Goal: Task Accomplishment & Management: Complete application form

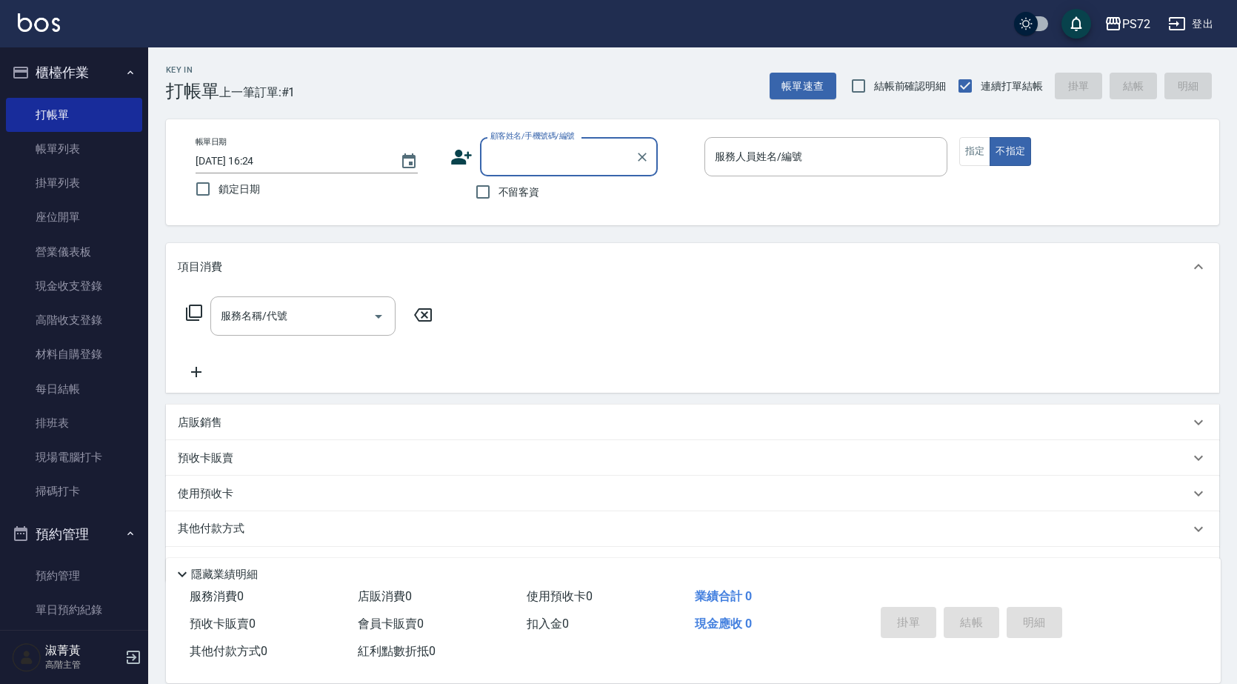
click at [541, 176] on div "顧客姓名/手機號碼/編號" at bounding box center [569, 156] width 178 height 39
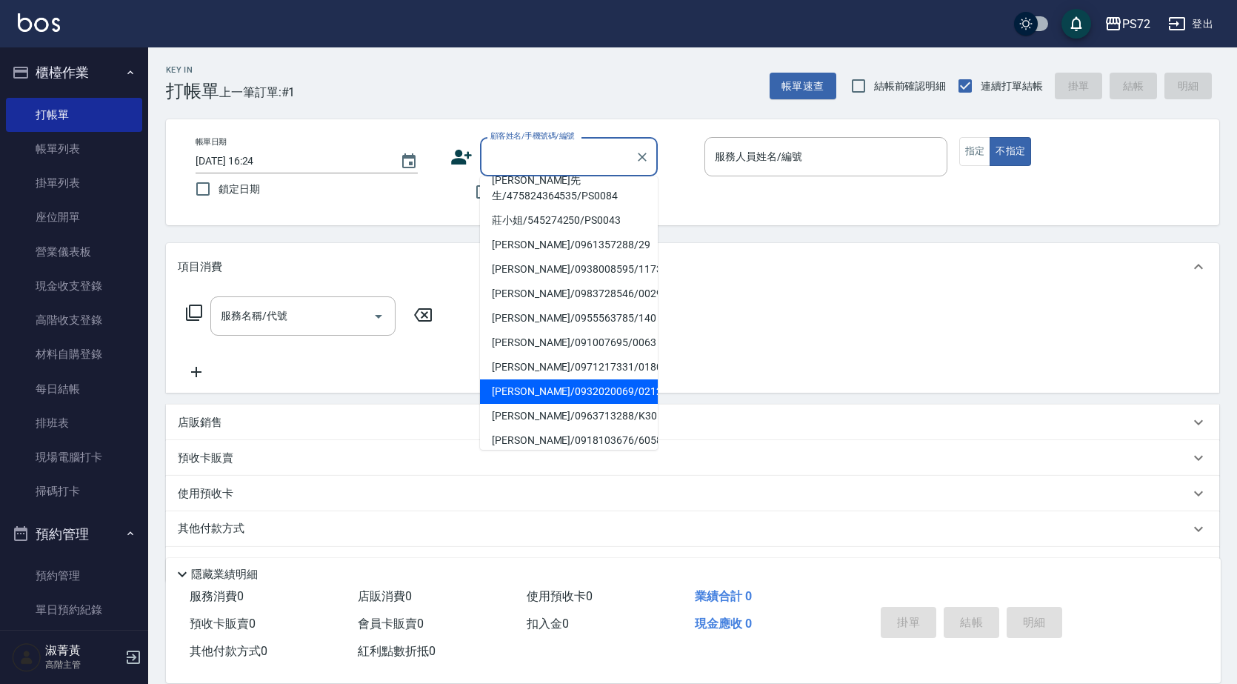
scroll to position [227, 0]
click at [593, 450] on li "許小姐/0258251/PS0032" at bounding box center [569, 462] width 178 height 24
type input "許小姐/0258251/PS0032"
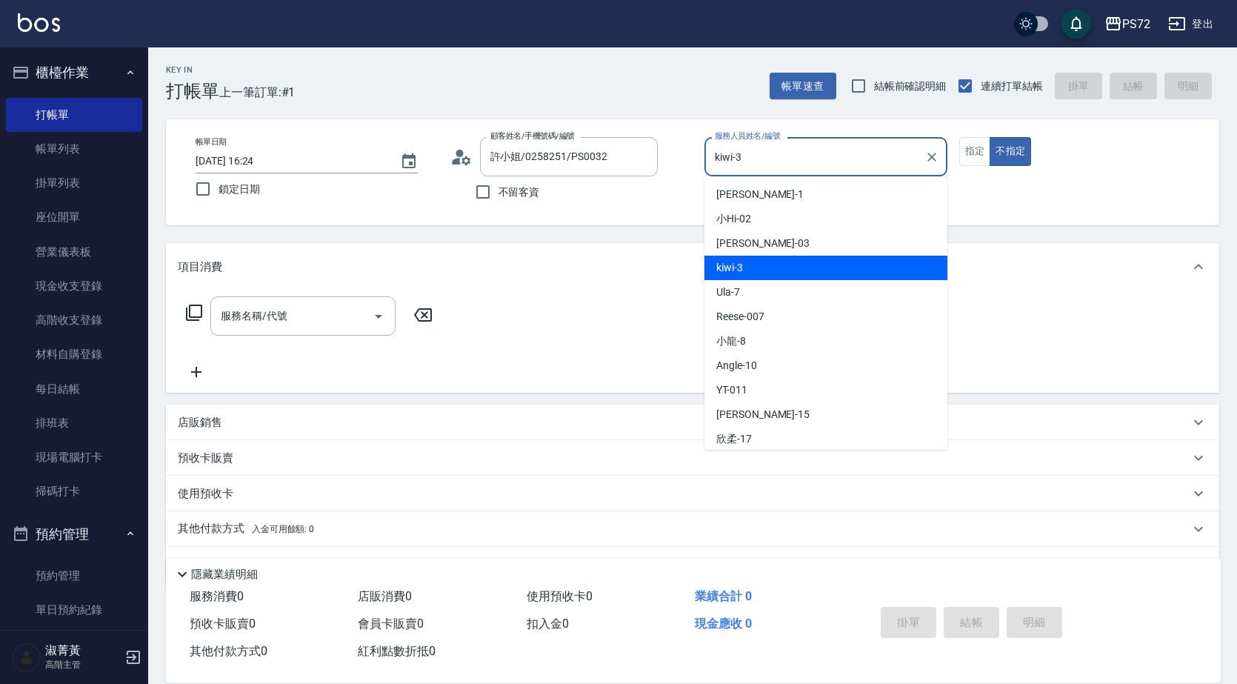
click at [811, 153] on input "kiwi-3" at bounding box center [814, 157] width 207 height 26
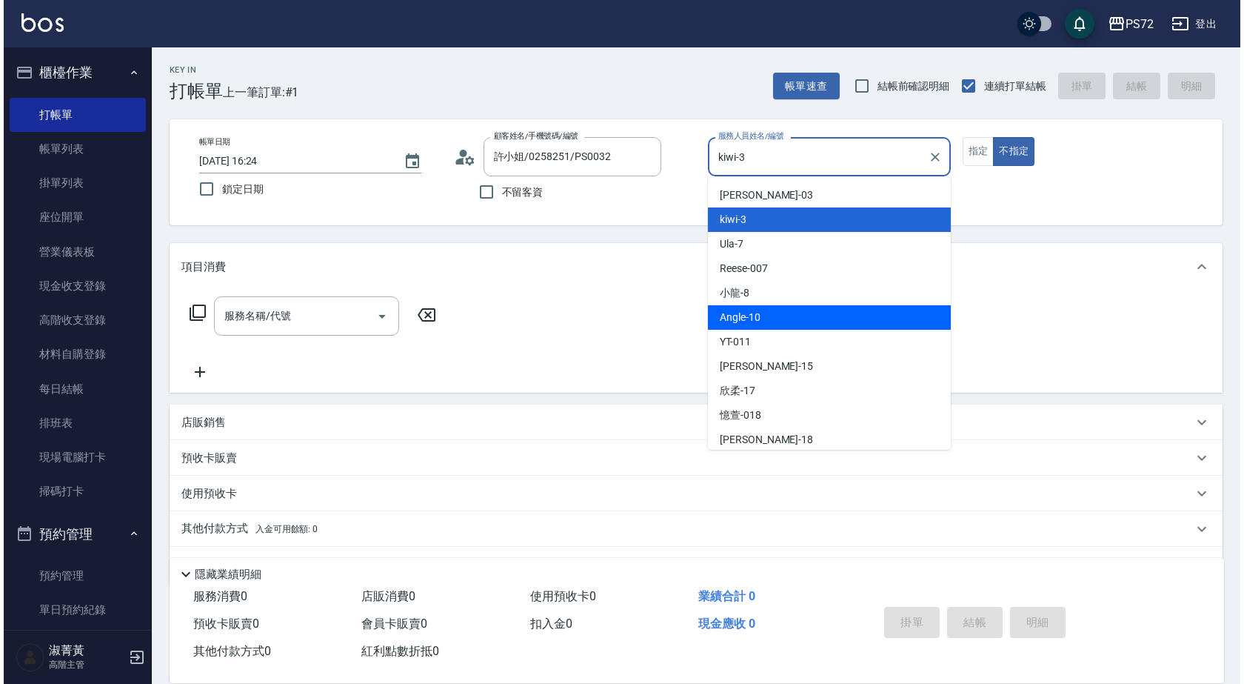
scroll to position [74, 0]
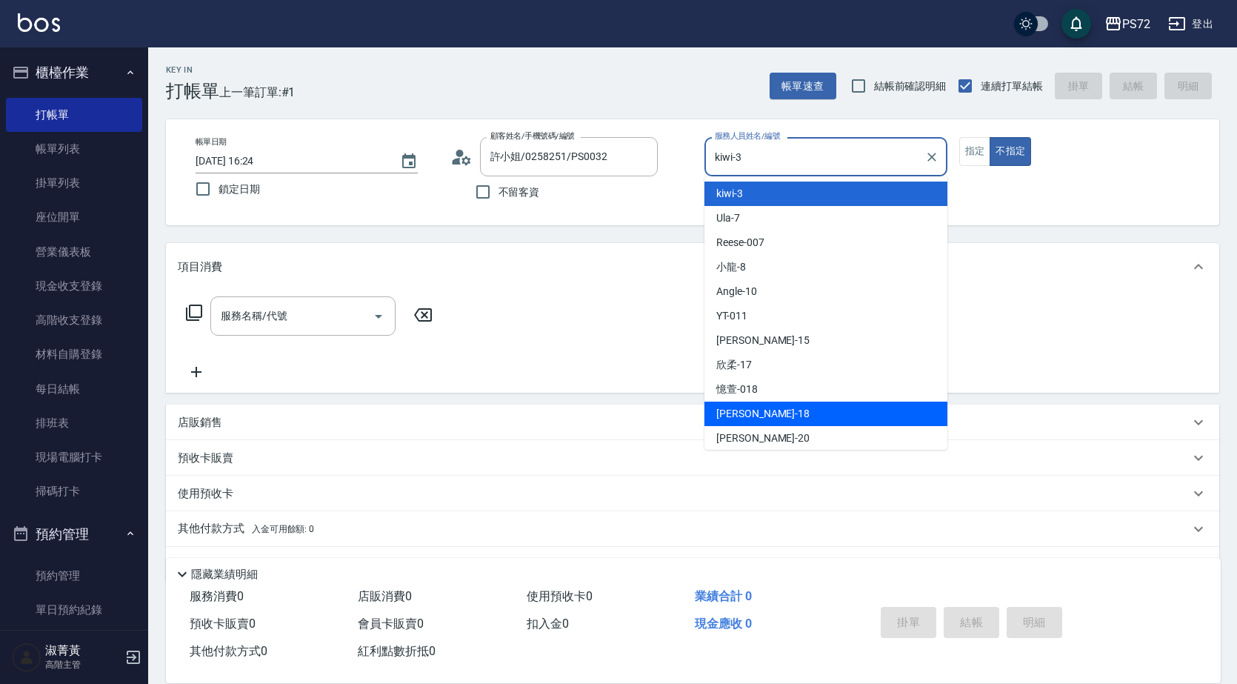
click at [775, 415] on div "[PERSON_NAME] -18" at bounding box center [825, 413] width 243 height 24
type input "[PERSON_NAME]-18"
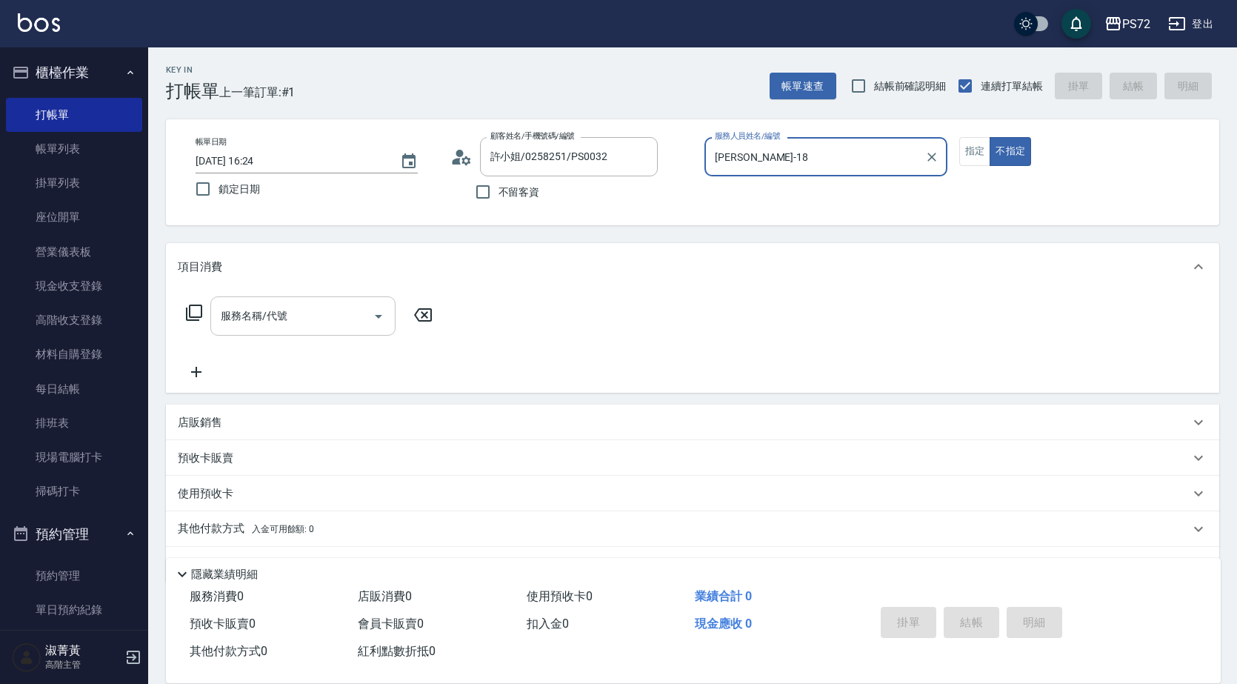
click at [298, 316] on input "服務名稱/代號" at bounding box center [292, 316] width 150 height 26
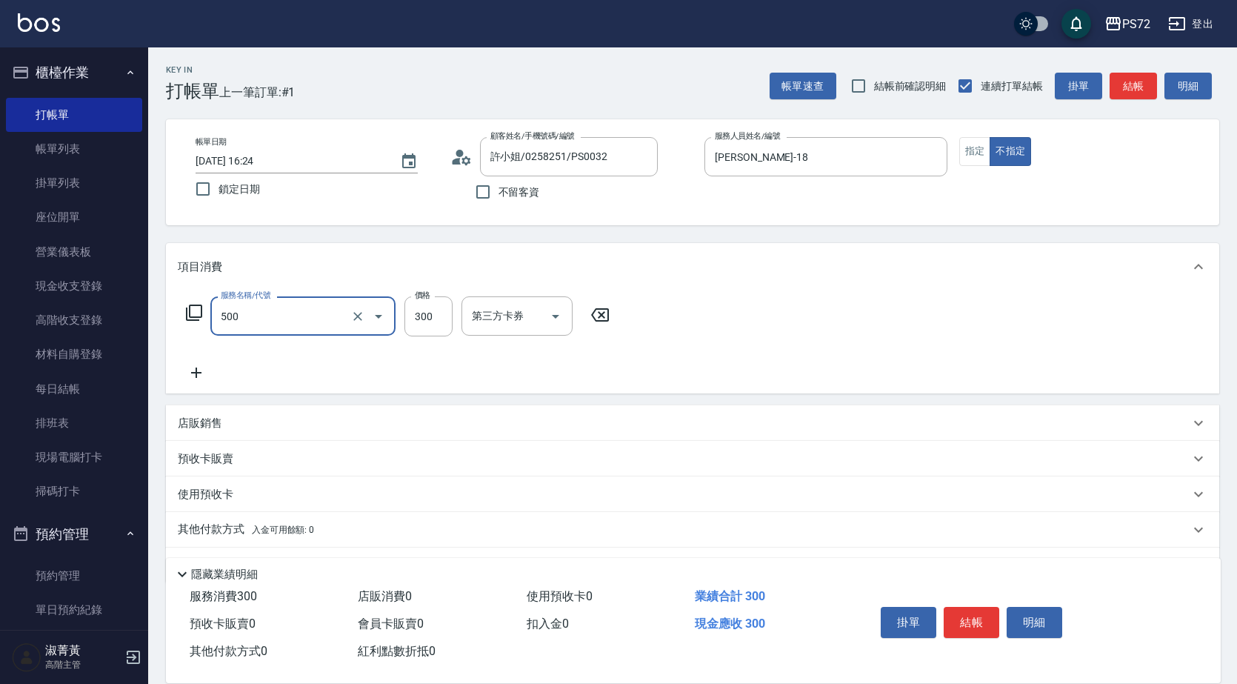
type input "洗髮(A級)(500)"
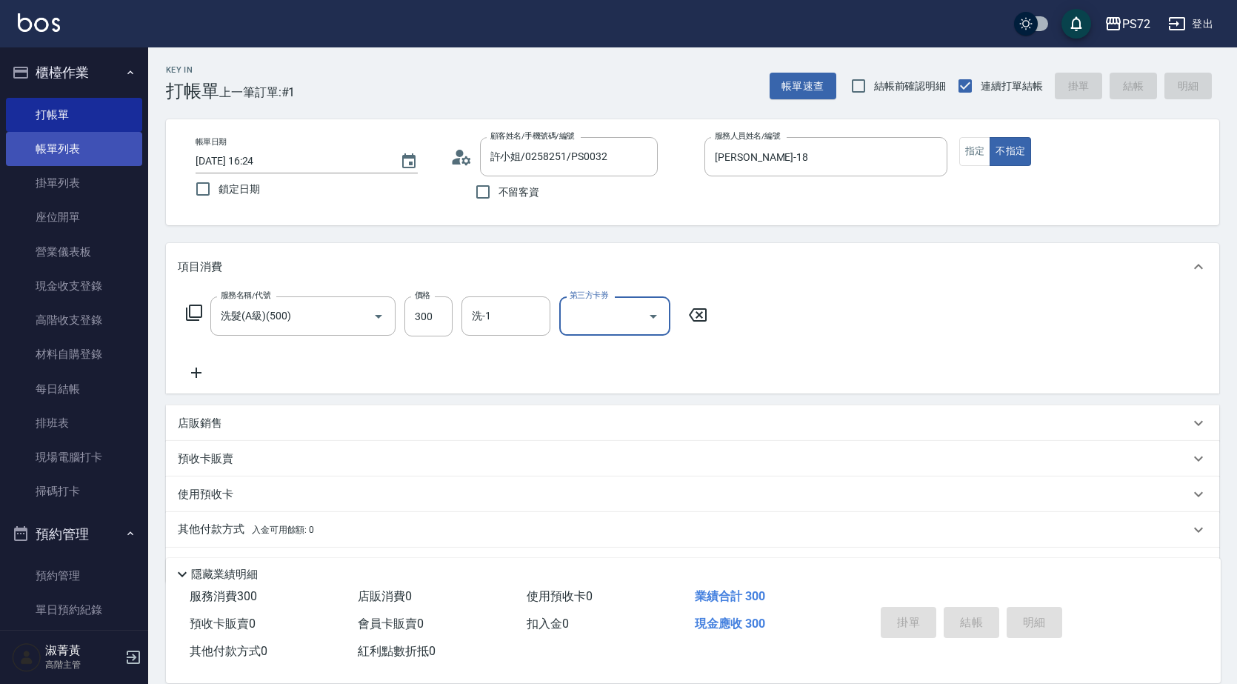
type input "[DATE] 18:47"
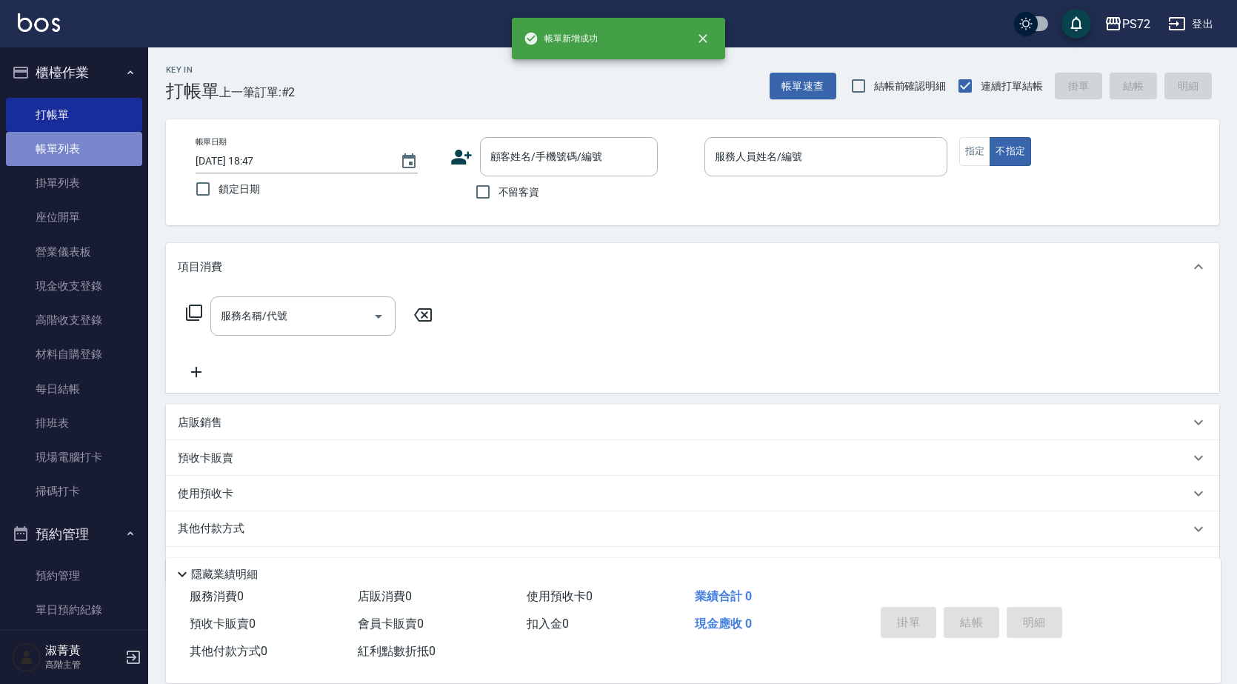
click at [107, 148] on link "帳單列表" at bounding box center [74, 149] width 136 height 34
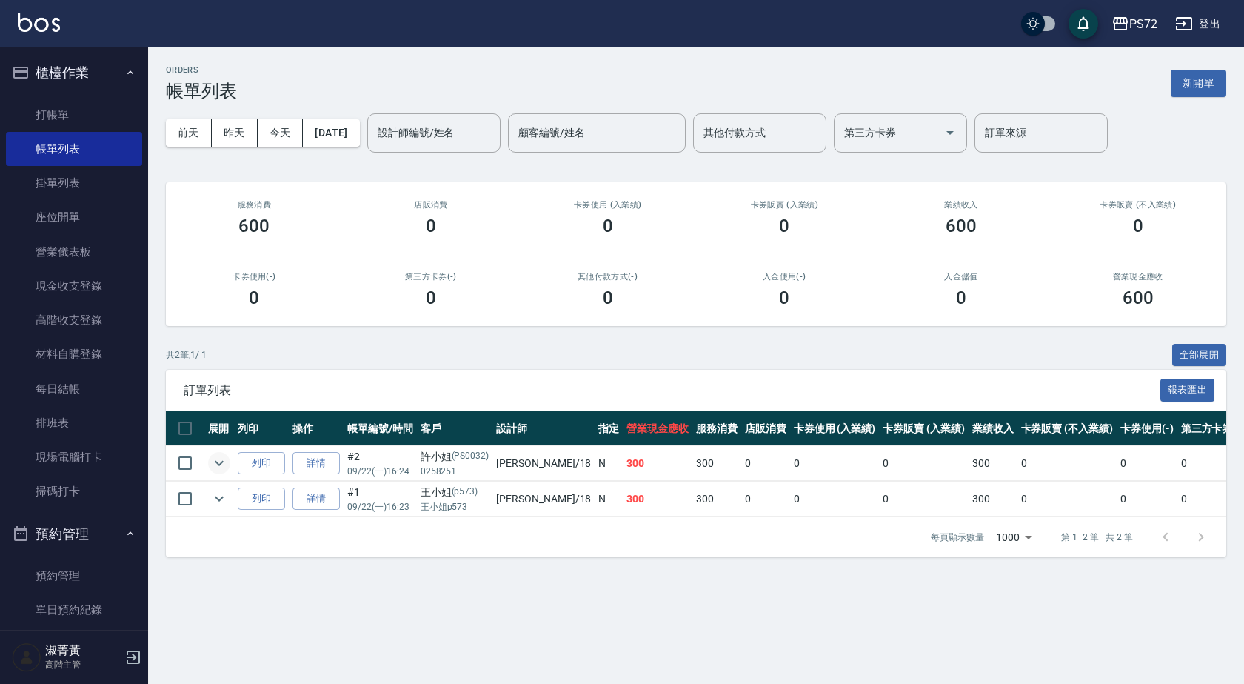
click at [219, 457] on icon "expand row" at bounding box center [219, 463] width 18 height 18
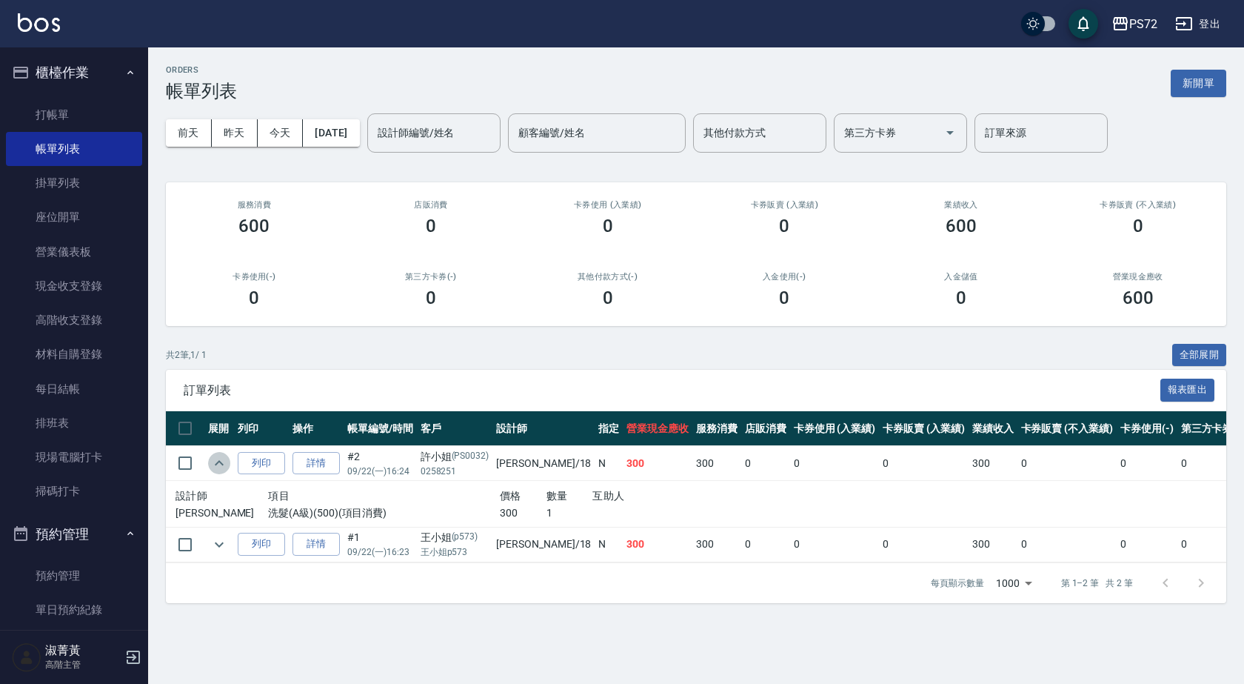
click at [219, 457] on icon "expand row" at bounding box center [219, 463] width 18 height 18
